Goal: Task Accomplishment & Management: Manage account settings

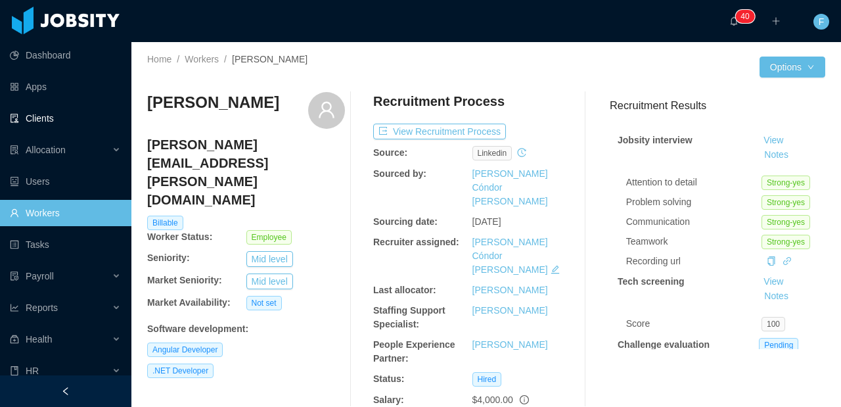
click at [44, 116] on link "Clients" at bounding box center [65, 118] width 111 height 26
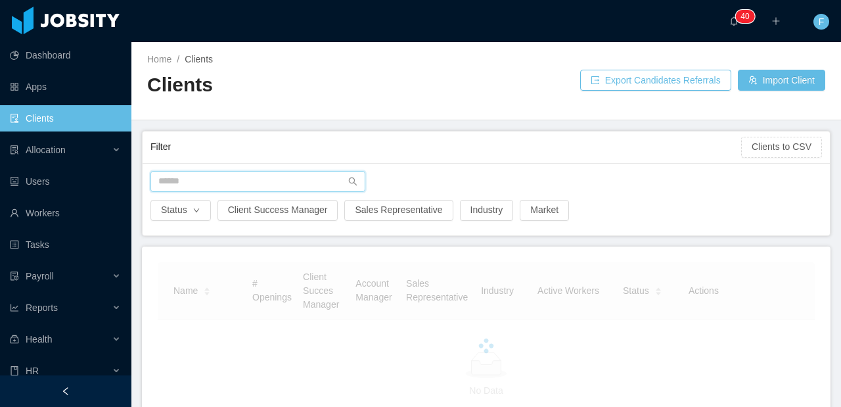
click at [225, 179] on input "text" at bounding box center [258, 181] width 215 height 21
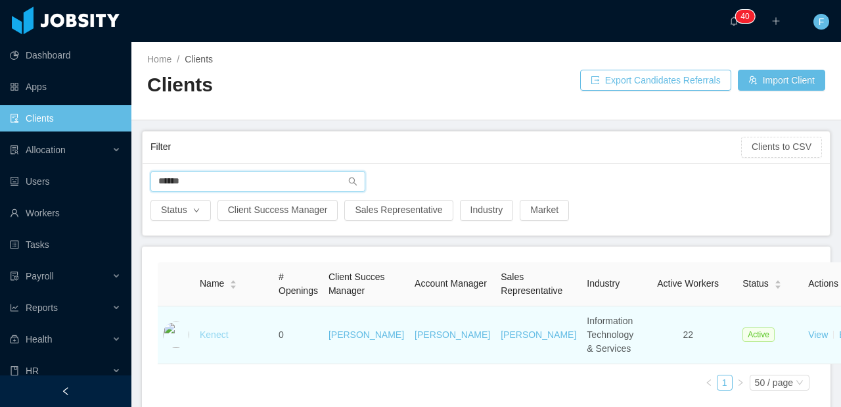
type input "******"
click at [216, 340] on link "Kenect" at bounding box center [214, 334] width 29 height 11
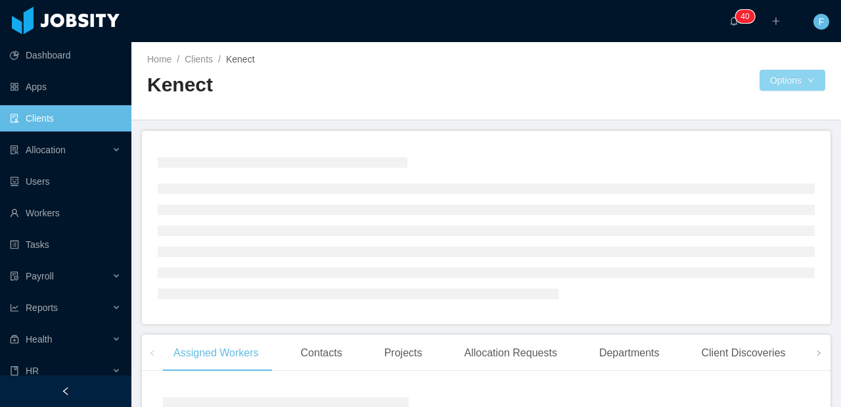
click at [800, 81] on button "Options" at bounding box center [793, 80] width 66 height 21
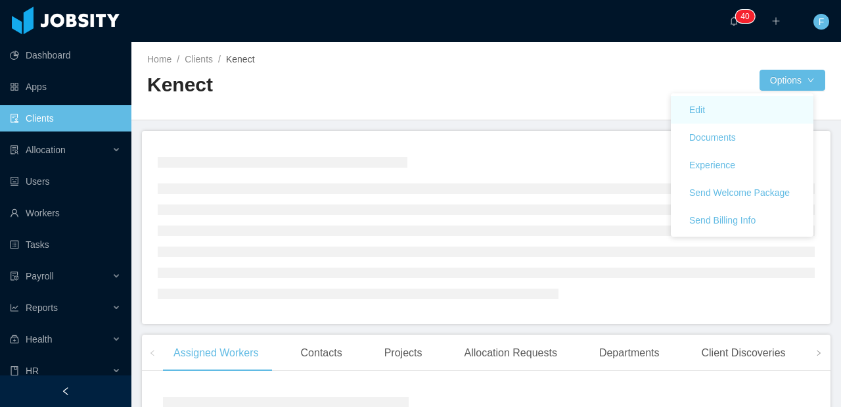
click at [726, 114] on link "Edit" at bounding box center [742, 110] width 143 height 28
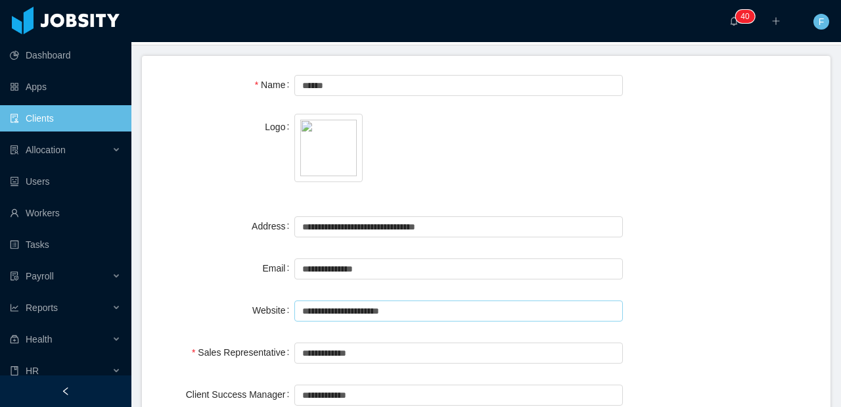
scroll to position [228, 0]
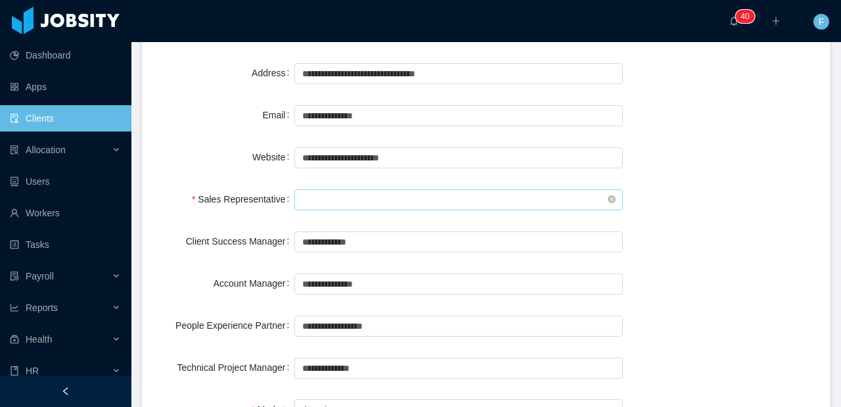
click at [361, 197] on input "text" at bounding box center [458, 199] width 329 height 21
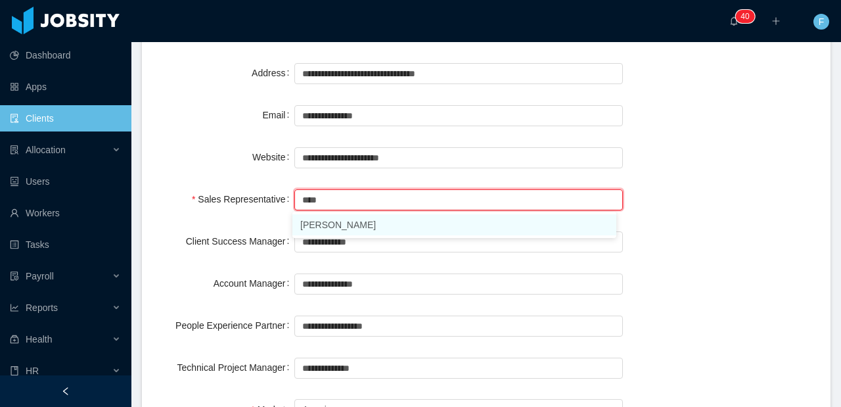
click at [360, 223] on li "[PERSON_NAME]" at bounding box center [454, 224] width 324 height 21
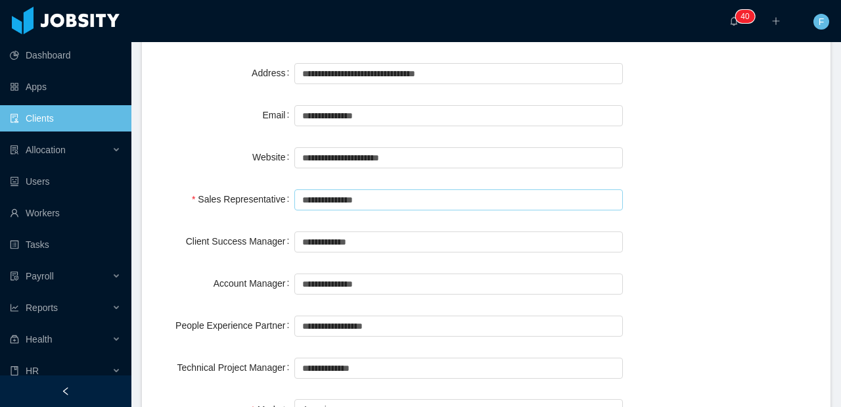
type input "**********"
click at [703, 187] on div "**********" at bounding box center [486, 205] width 657 height 39
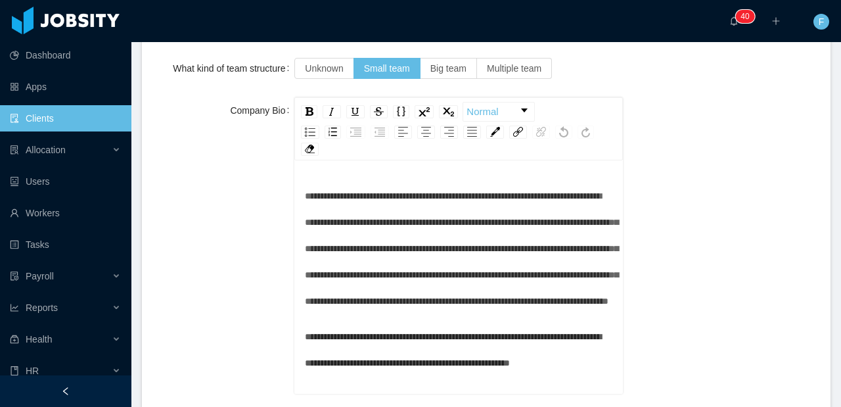
scroll to position [1720, 0]
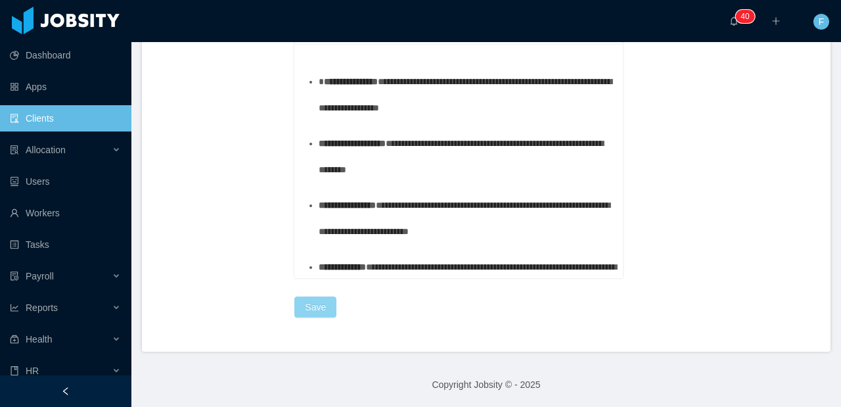
click at [316, 310] on button "Save" at bounding box center [315, 306] width 42 height 21
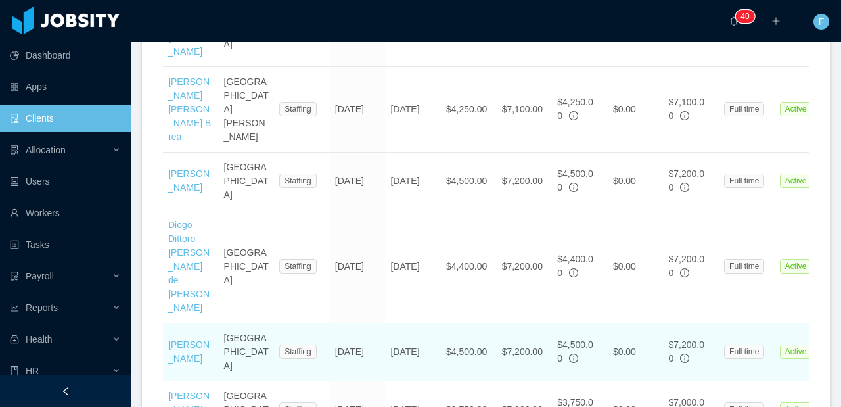
scroll to position [1291, 0]
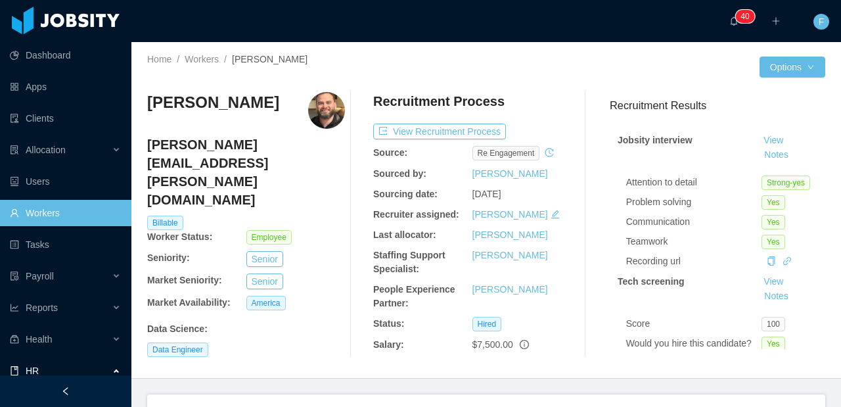
scroll to position [0, 688]
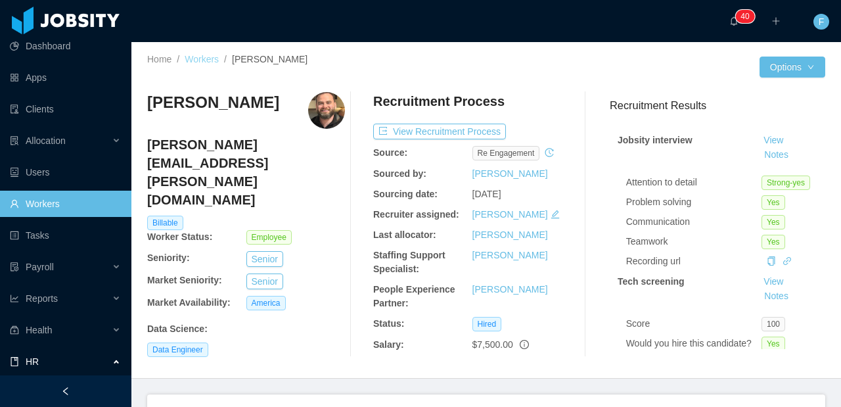
click at [193, 58] on link "Workers" at bounding box center [202, 59] width 34 height 11
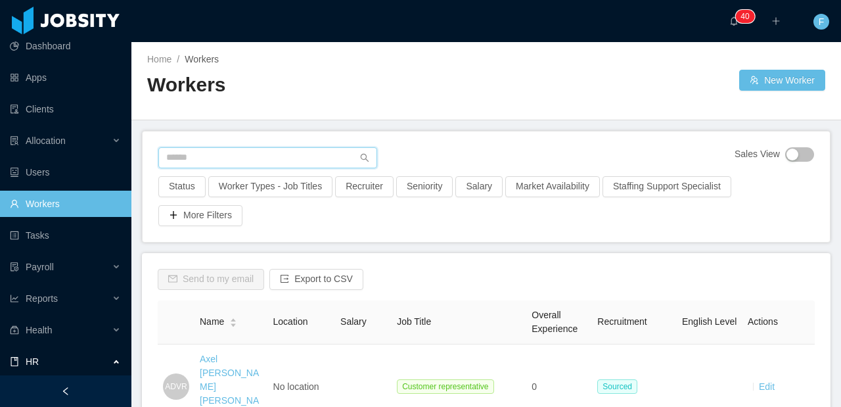
click at [236, 149] on input "text" at bounding box center [267, 157] width 219 height 21
type input "**********"
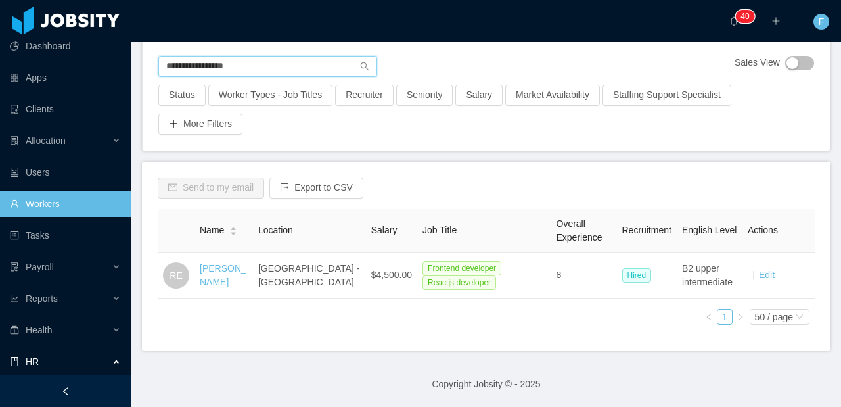
scroll to position [113, 0]
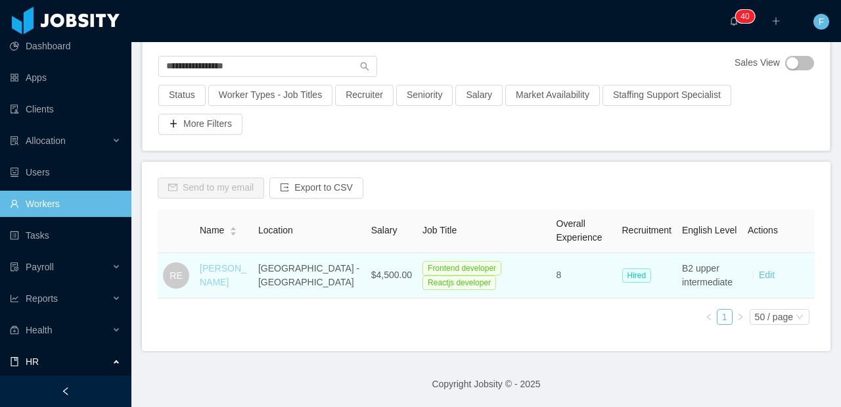
click at [208, 263] on link "[PERSON_NAME]" at bounding box center [223, 275] width 47 height 24
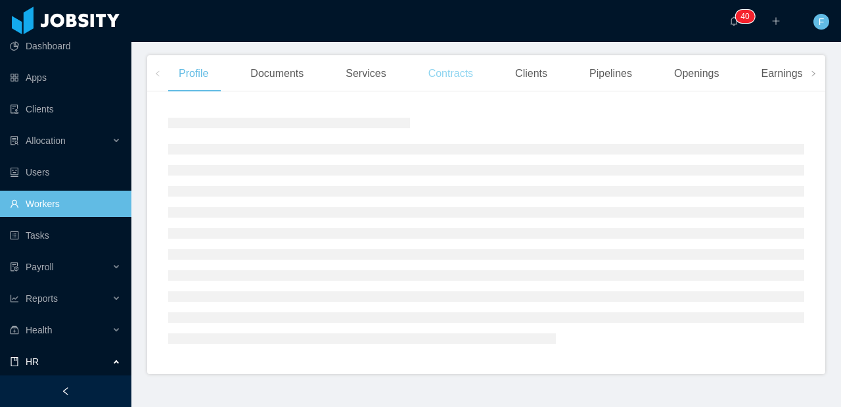
click at [442, 73] on div "Contracts" at bounding box center [451, 73] width 66 height 37
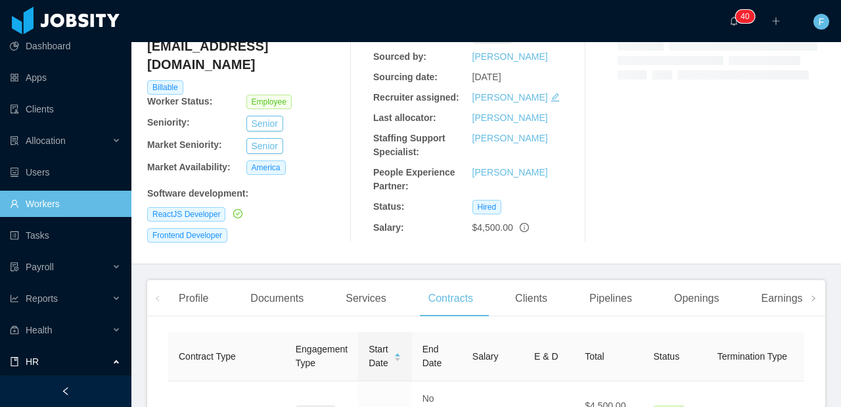
click at [537, 286] on div "Clients" at bounding box center [531, 298] width 53 height 37
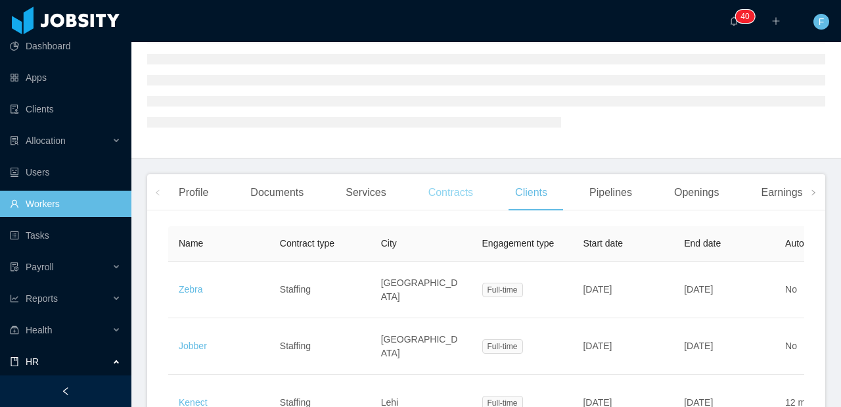
click at [456, 192] on div "Contracts" at bounding box center [451, 192] width 66 height 37
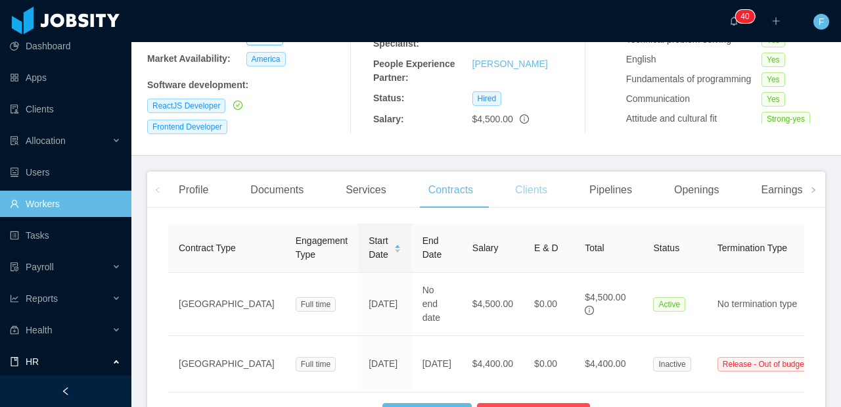
scroll to position [212, 0]
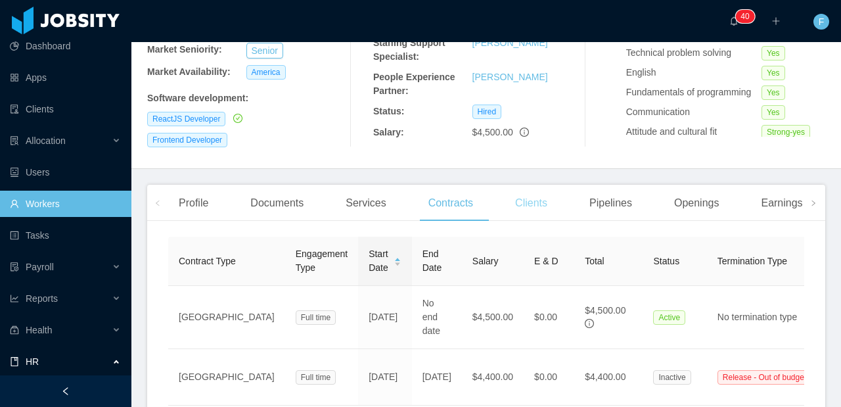
click at [539, 195] on div "Clients" at bounding box center [531, 203] width 53 height 37
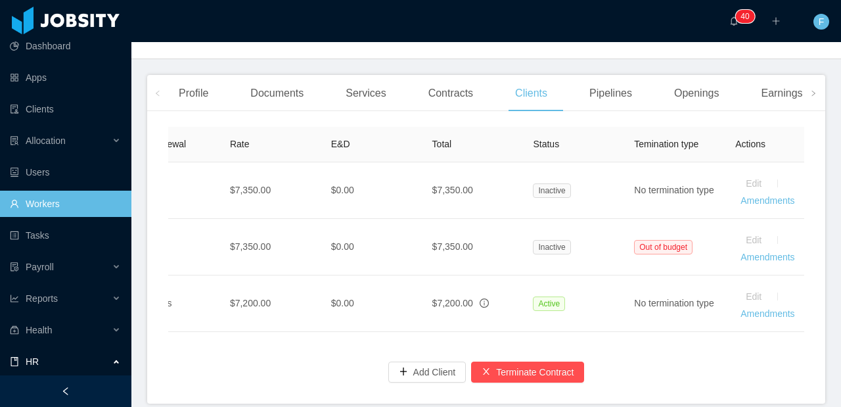
scroll to position [0, 688]
